Goal: Check status: Check status

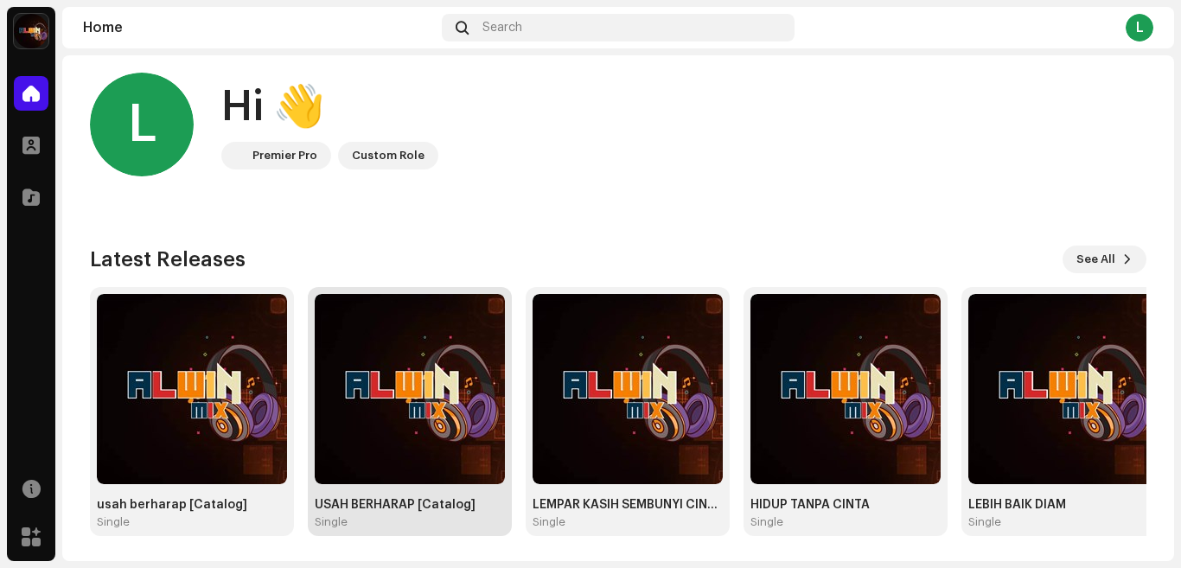
scroll to position [13, 0]
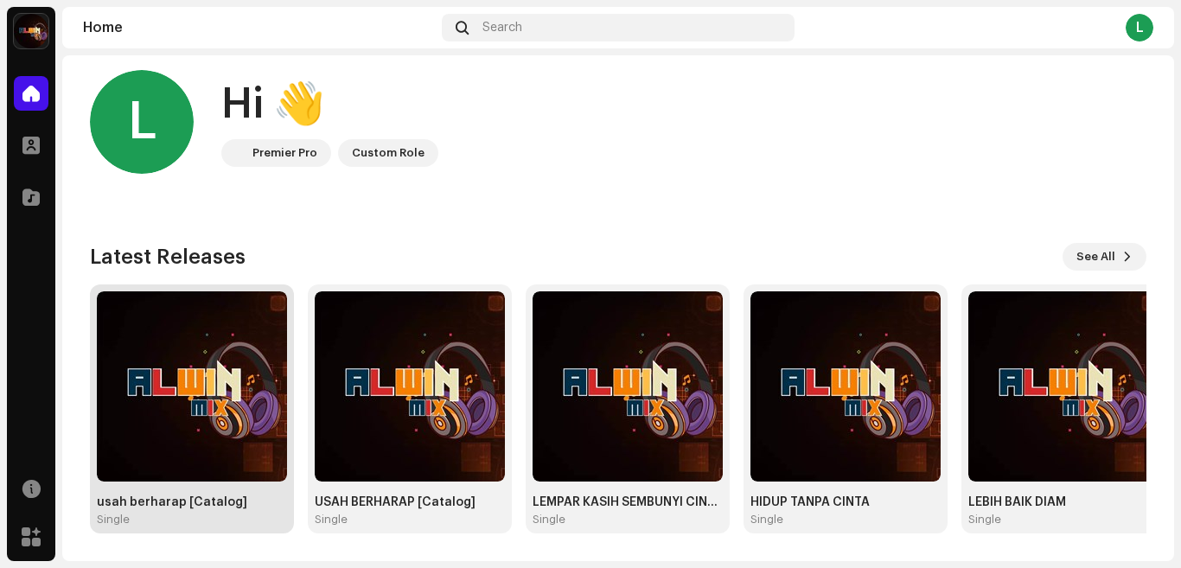
click at [227, 417] on img at bounding box center [192, 386] width 190 height 190
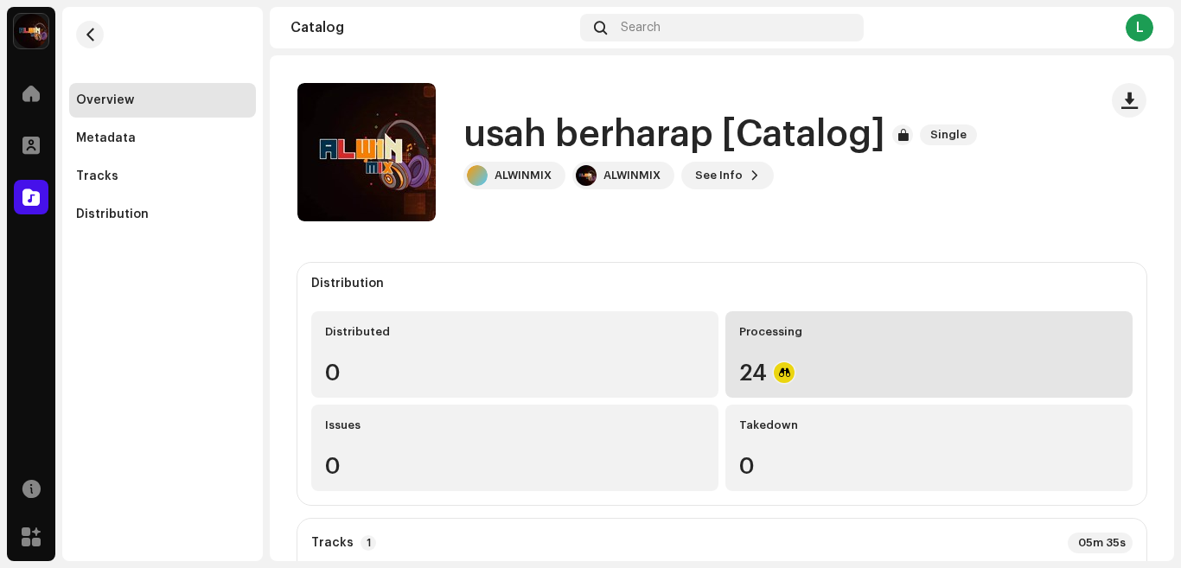
click at [757, 371] on div "24" at bounding box center [929, 372] width 380 height 22
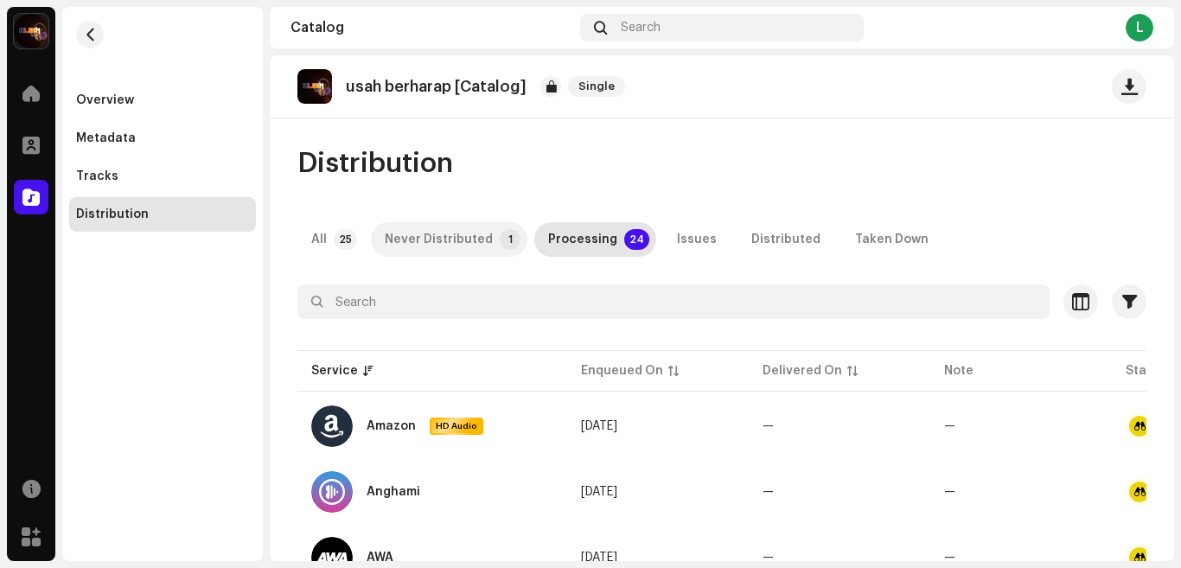
click at [470, 244] on div "Never Distributed" at bounding box center [439, 239] width 108 height 35
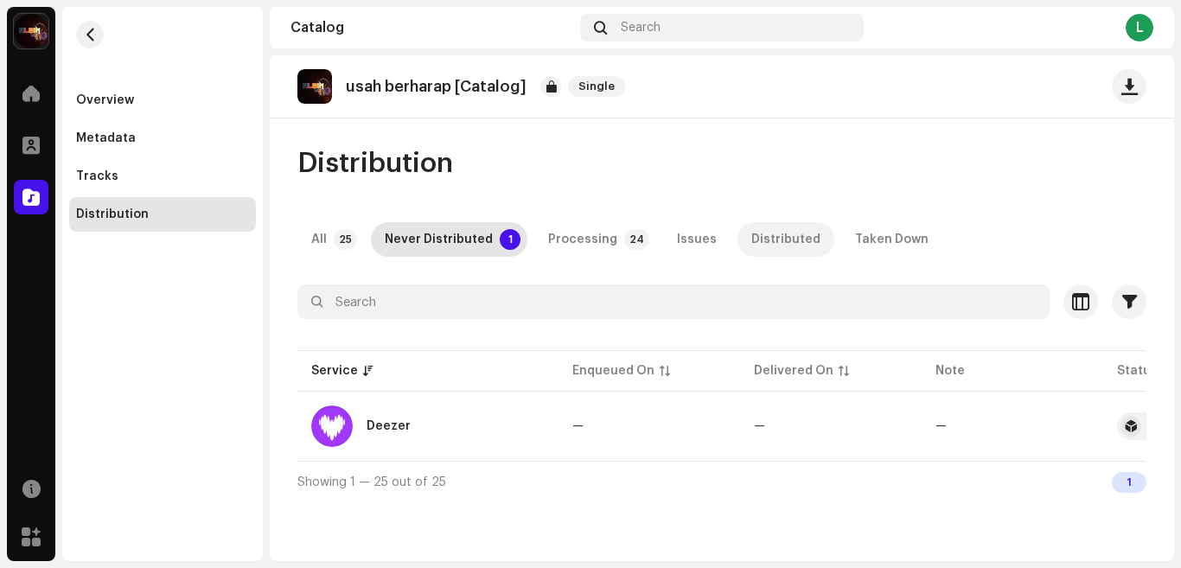
click at [757, 241] on div "Distributed" at bounding box center [785, 239] width 69 height 35
